Goal: Task Accomplishment & Management: Manage account settings

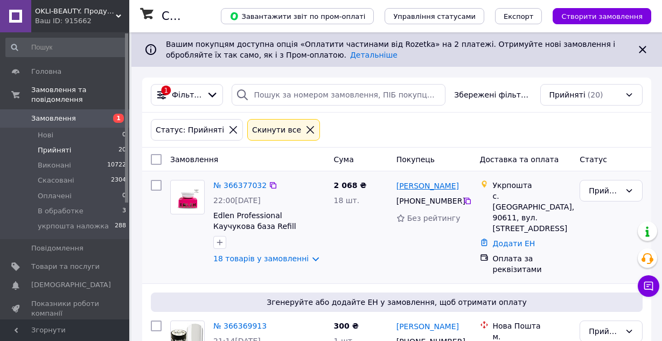
scroll to position [54, 0]
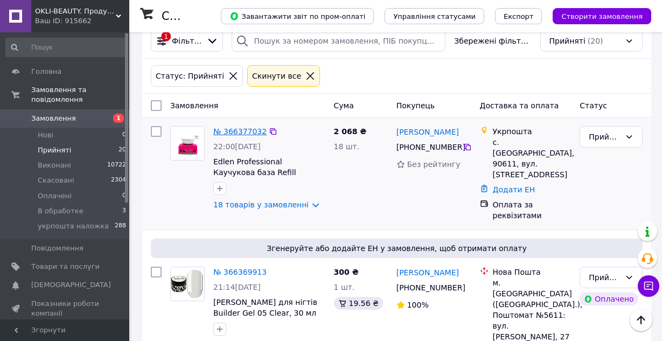
click at [227, 131] on link "№ 366377032" at bounding box center [239, 131] width 53 height 9
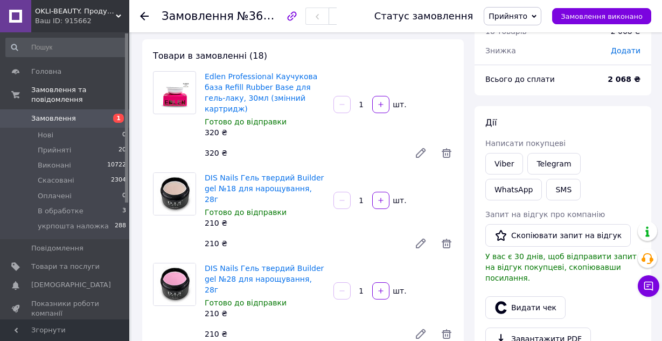
scroll to position [108, 0]
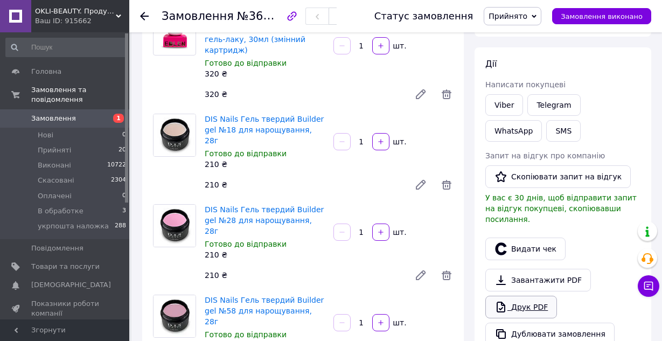
click at [522, 301] on link "Друк PDF" at bounding box center [521, 307] width 72 height 23
click at [58, 145] on span "Прийняті" at bounding box center [54, 150] width 33 height 10
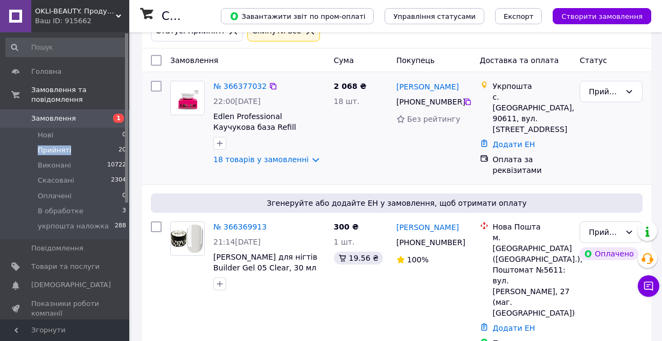
scroll to position [108, 0]
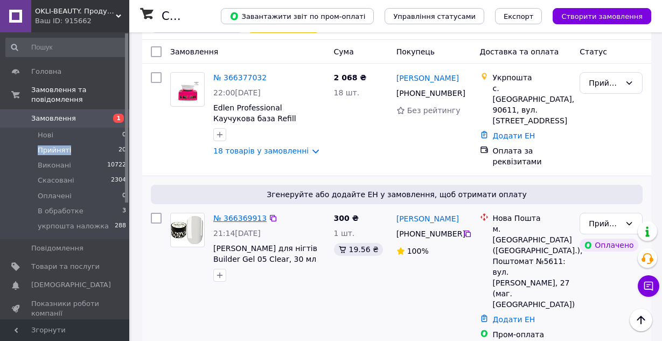
click at [236, 214] on link "№ 366369913" at bounding box center [239, 218] width 53 height 9
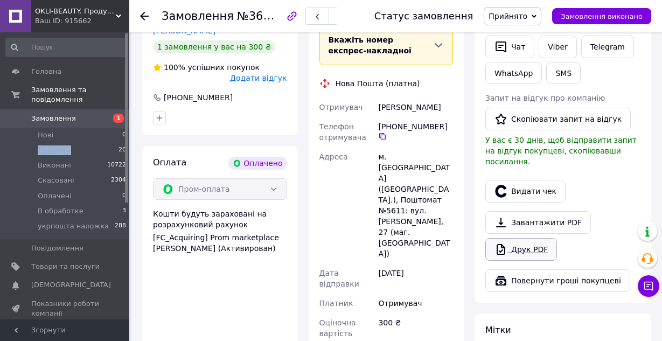
scroll to position [269, 0]
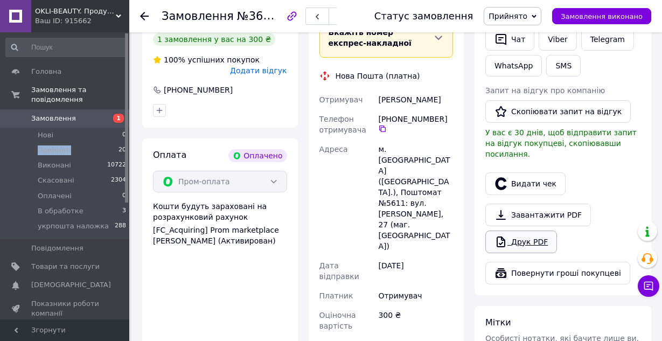
click at [525, 231] on link "Друк PDF" at bounding box center [521, 242] width 72 height 23
click at [48, 145] on span "Прийняті" at bounding box center [54, 150] width 33 height 10
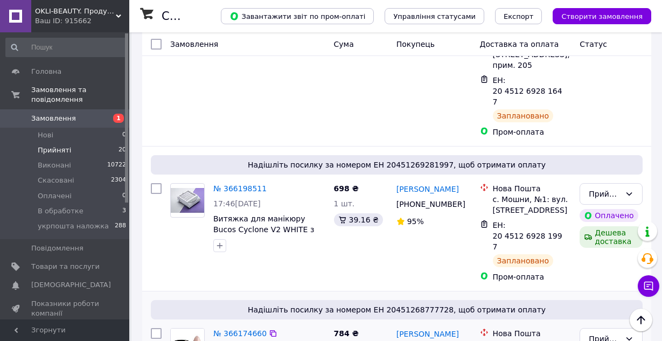
scroll to position [646, 0]
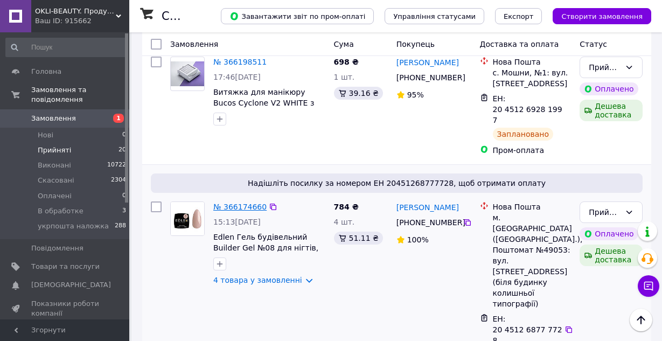
click at [241, 203] on link "№ 366174660" at bounding box center [239, 207] width 53 height 9
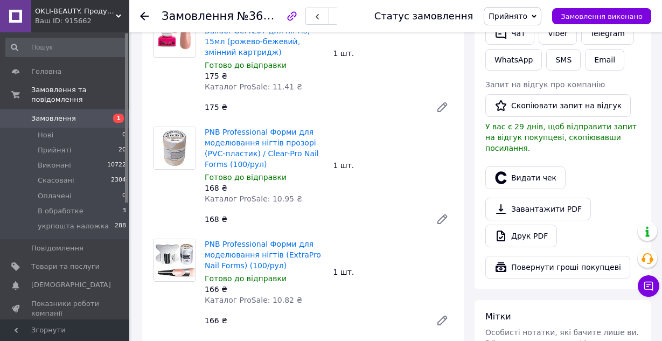
scroll to position [269, 0]
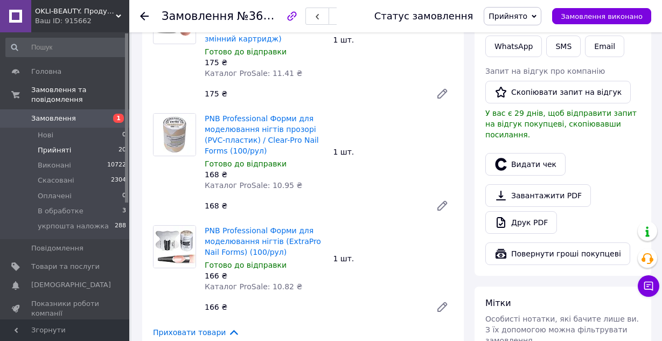
click at [54, 145] on span "Прийняті" at bounding box center [54, 150] width 33 height 10
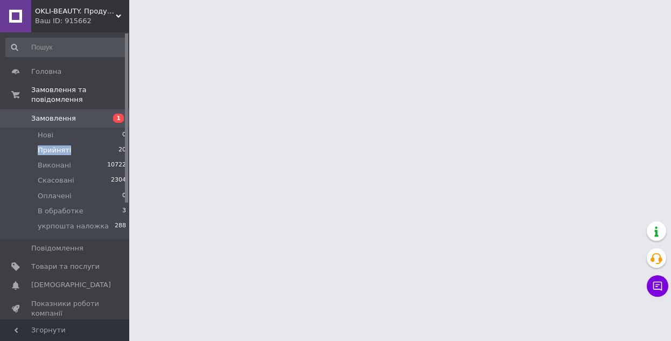
click at [54, 145] on span "Прийняті" at bounding box center [54, 150] width 33 height 10
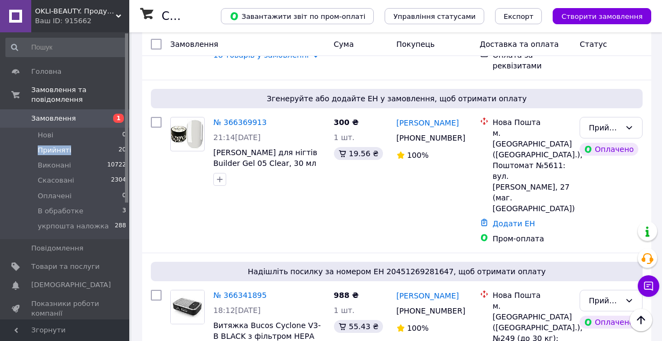
scroll to position [215, 0]
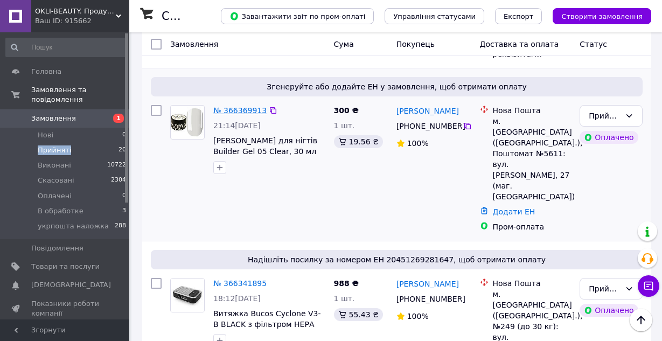
click at [236, 106] on link "№ 366369913" at bounding box center [239, 110] width 53 height 9
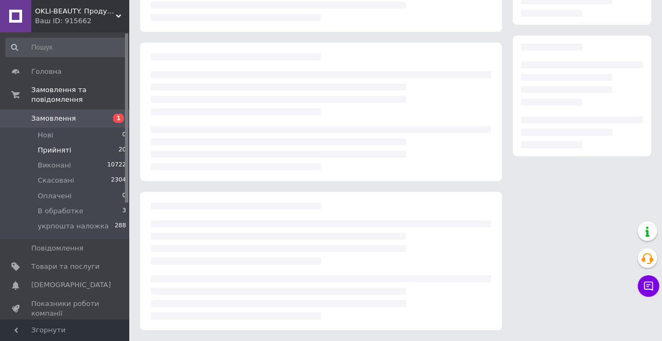
scroll to position [151, 0]
click at [236, 100] on div at bounding box center [321, 112] width 362 height 138
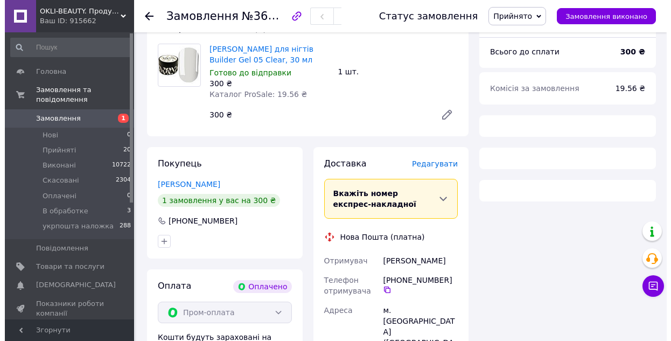
scroll to position [108, 0]
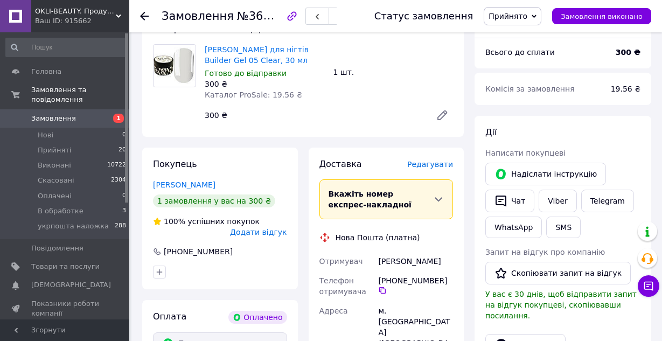
click at [446, 164] on span "Редагувати" at bounding box center [430, 164] width 46 height 9
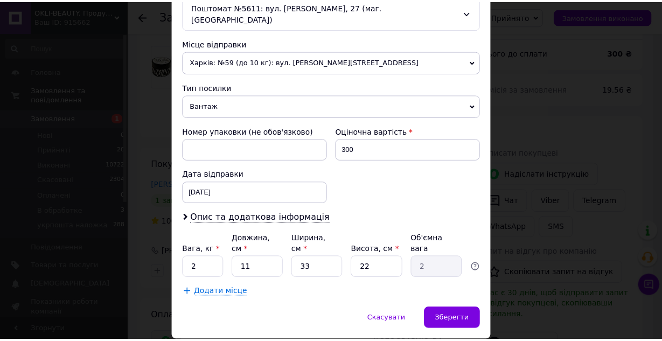
scroll to position [374, 0]
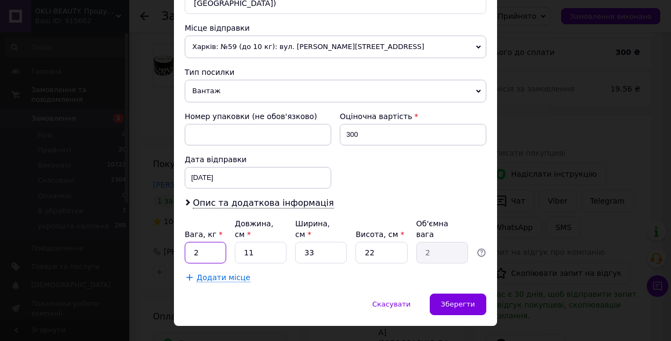
click at [205, 242] on input "2" at bounding box center [205, 253] width 41 height 22
type input "1"
click at [322, 242] on input "33" at bounding box center [321, 253] width 52 height 22
type input "3"
type input "0.18"
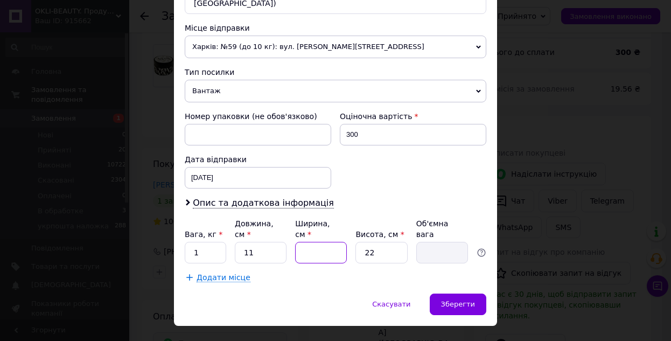
type input "1"
type input "0.1"
type input "15"
type input "0.91"
type input "15"
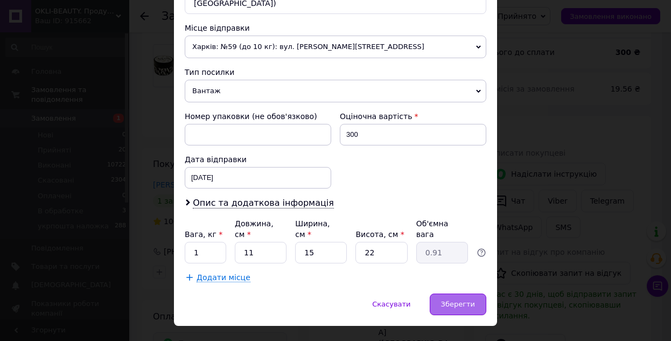
click at [454, 294] on div "Зберегти" at bounding box center [458, 305] width 57 height 22
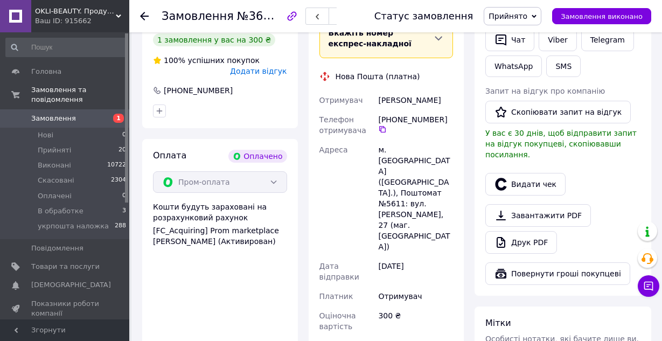
scroll to position [323, 0]
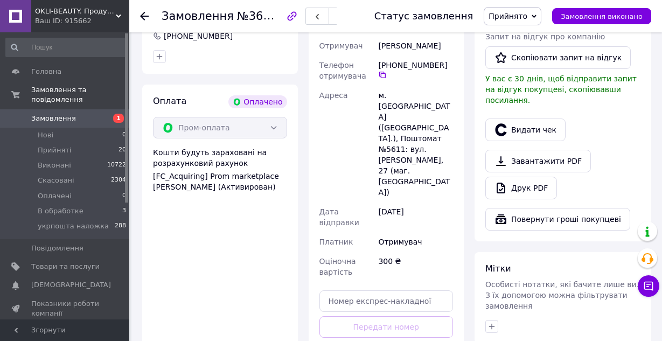
click at [378, 307] on div "Доставка [PERSON_NAME] Вкажіть номер експрес-накладної Обов'язково введіть номе…" at bounding box center [386, 164] width 134 height 443
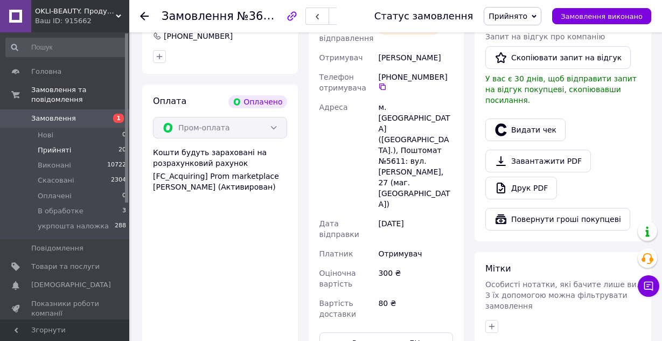
click at [45, 145] on span "Прийняті" at bounding box center [54, 150] width 33 height 10
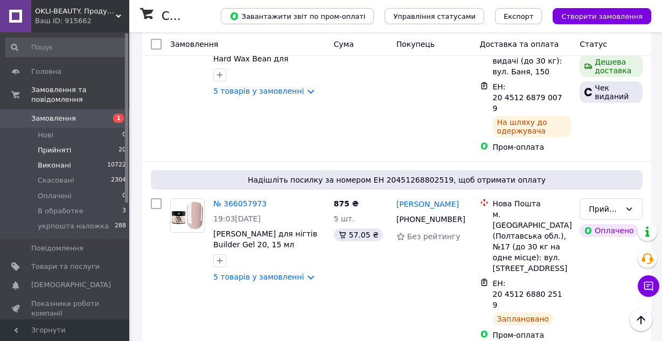
scroll to position [1748, 0]
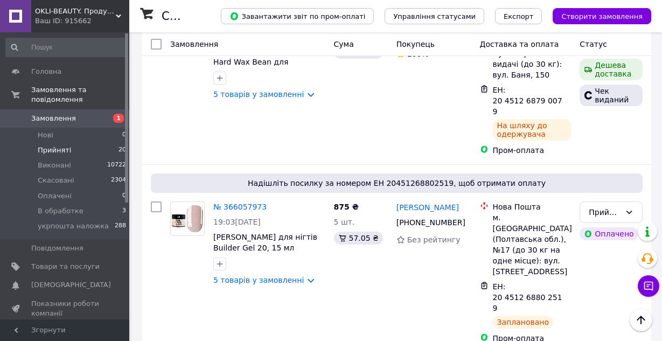
click at [45, 145] on span "Прийняті" at bounding box center [54, 150] width 33 height 10
click at [48, 145] on span "Прийняті" at bounding box center [54, 150] width 33 height 10
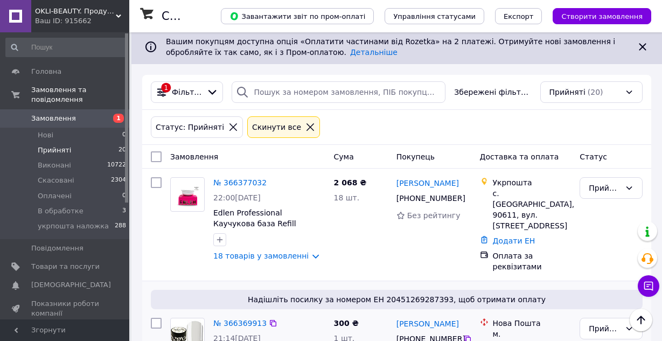
scroll to position [0, 0]
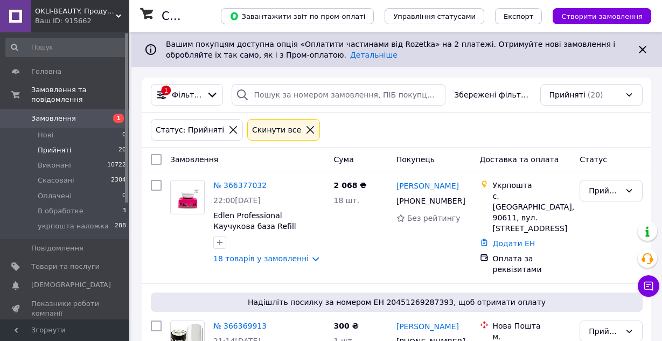
click at [41, 145] on span "Прийняті" at bounding box center [54, 150] width 33 height 10
click at [639, 49] on icon at bounding box center [642, 49] width 13 height 13
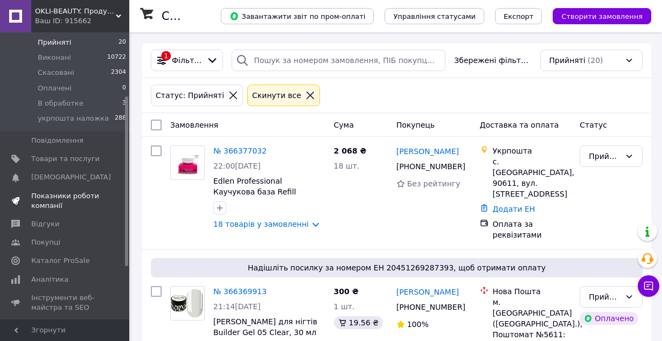
click at [47, 197] on span "Показники роботи компанії" at bounding box center [65, 200] width 68 height 19
click at [47, 293] on span "Інструменти веб-майстра та SEO" at bounding box center [65, 302] width 68 height 19
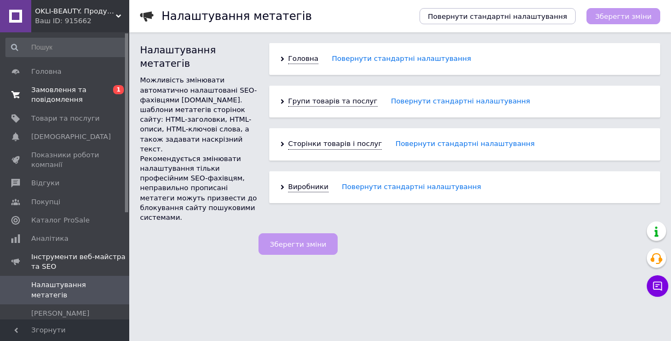
click at [51, 88] on span "Замовлення та повідомлення" at bounding box center [65, 94] width 68 height 19
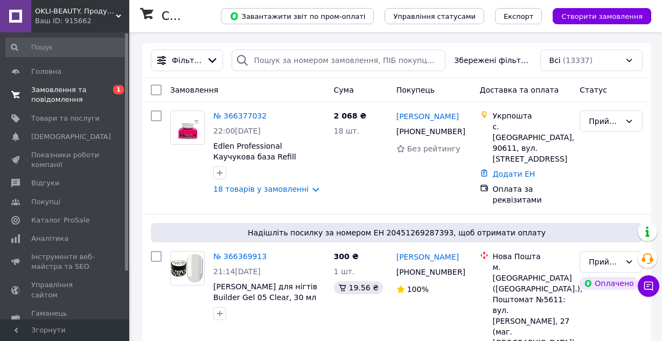
click at [53, 89] on span "Замовлення та повідомлення" at bounding box center [65, 94] width 68 height 19
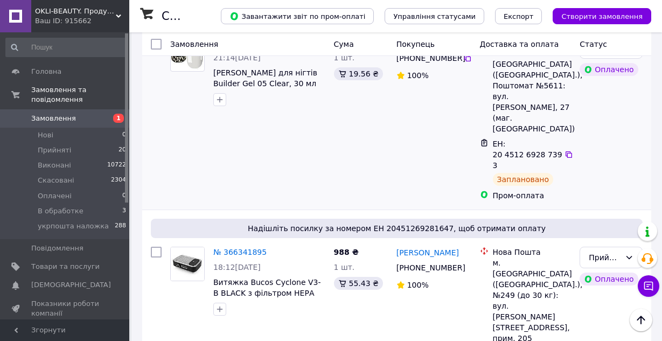
scroll to position [215, 0]
